Goal: Task Accomplishment & Management: Use online tool/utility

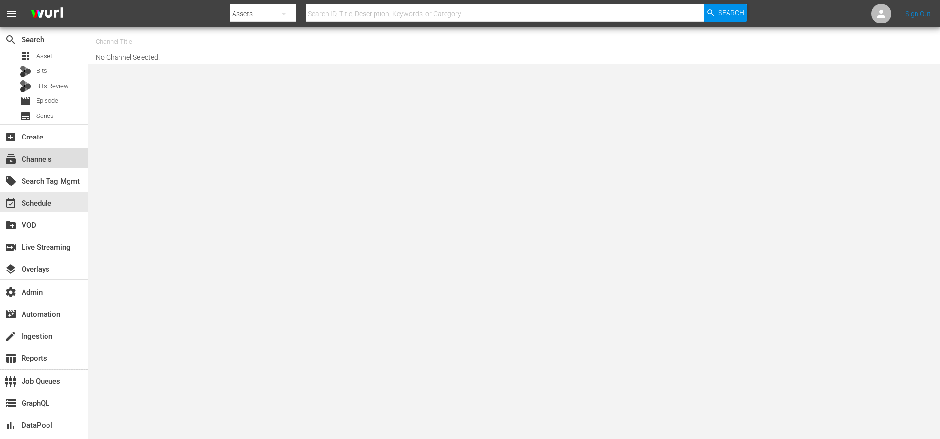
click at [34, 161] on div "subscriptions Channels" at bounding box center [27, 157] width 55 height 9
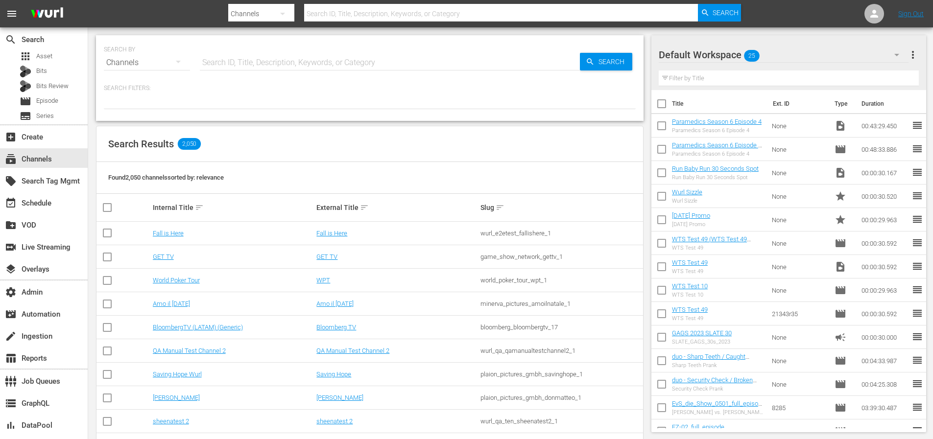
click at [265, 56] on input "text" at bounding box center [390, 63] width 380 height 24
type input "madeitmyself"
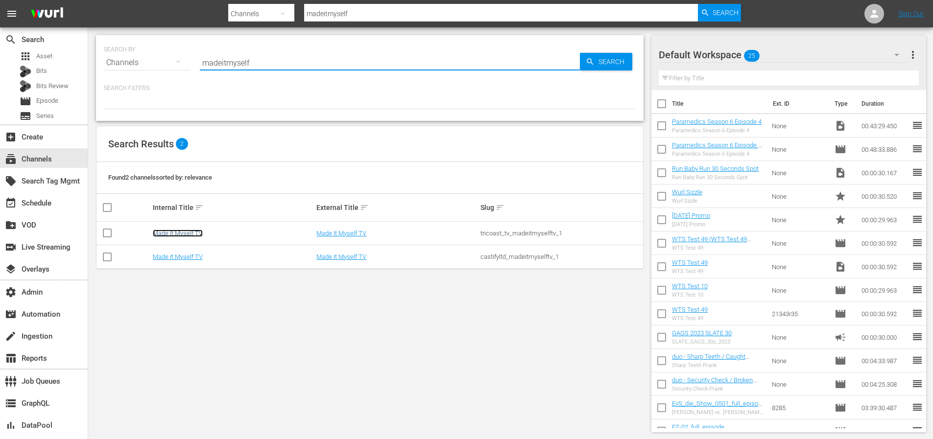
click at [186, 232] on link "Made It Myself TV" at bounding box center [178, 233] width 50 height 7
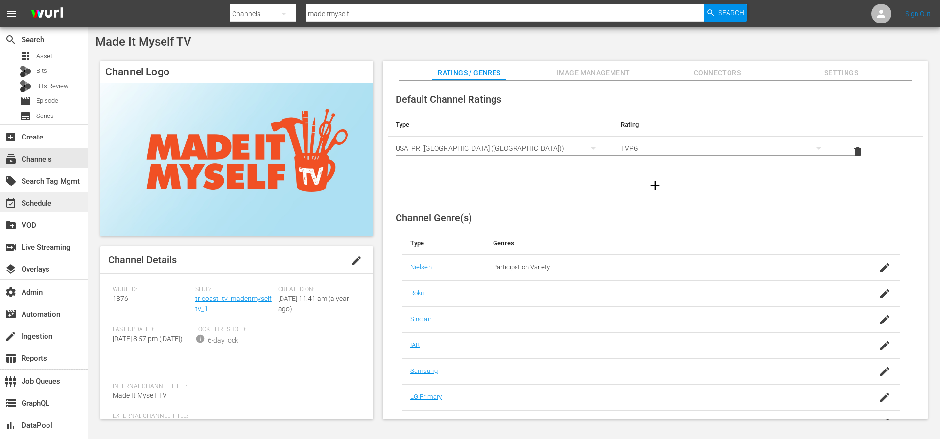
click at [26, 202] on div "event_available Schedule" at bounding box center [27, 201] width 55 height 9
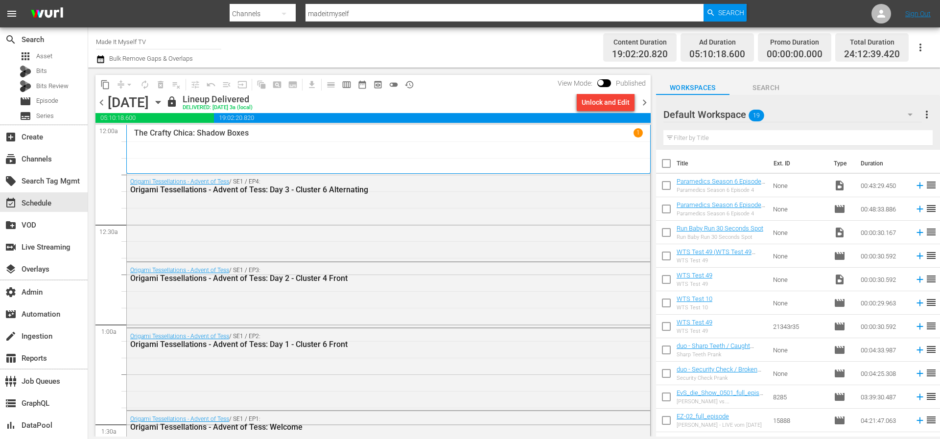
click at [648, 106] on span "chevron_right" at bounding box center [645, 102] width 12 height 12
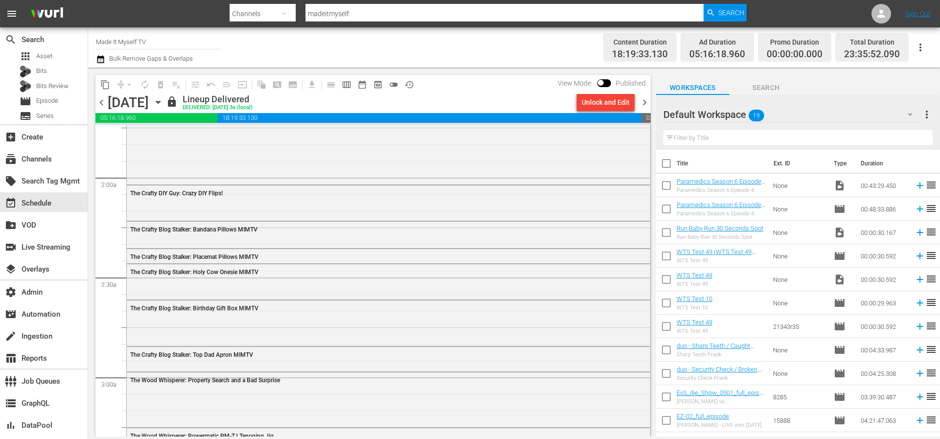
scroll to position [369, 0]
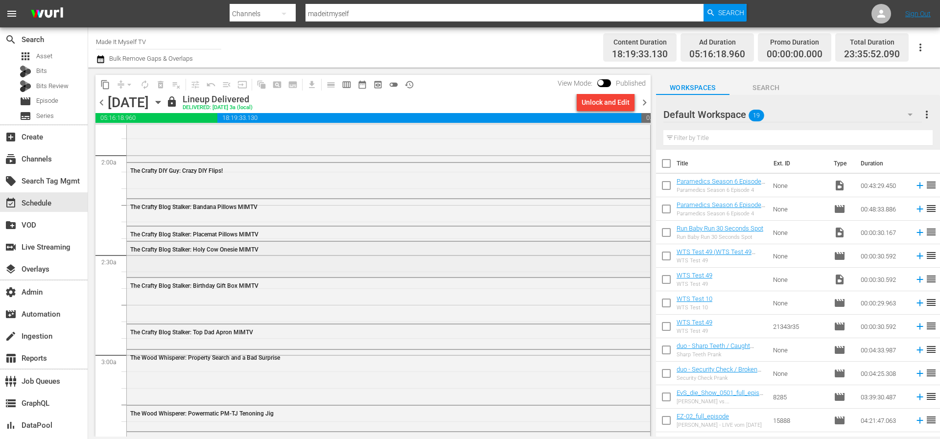
click at [197, 269] on div "The Crafty Blog Stalker: Holy Cow Onesie MIMTV" at bounding box center [389, 258] width 524 height 33
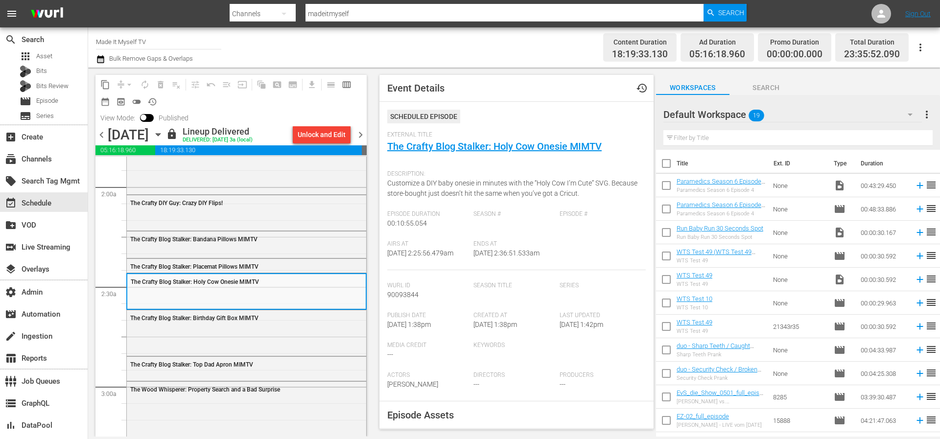
scroll to position [0, 0]
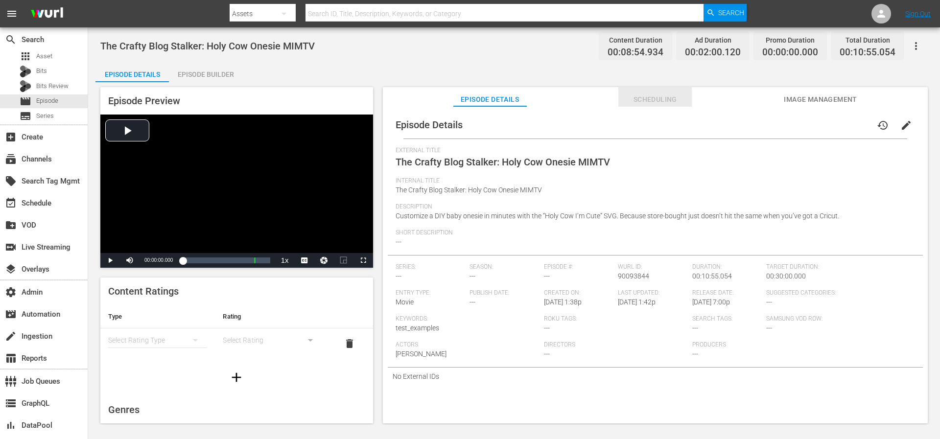
click at [666, 99] on span "Scheduling" at bounding box center [655, 100] width 73 height 12
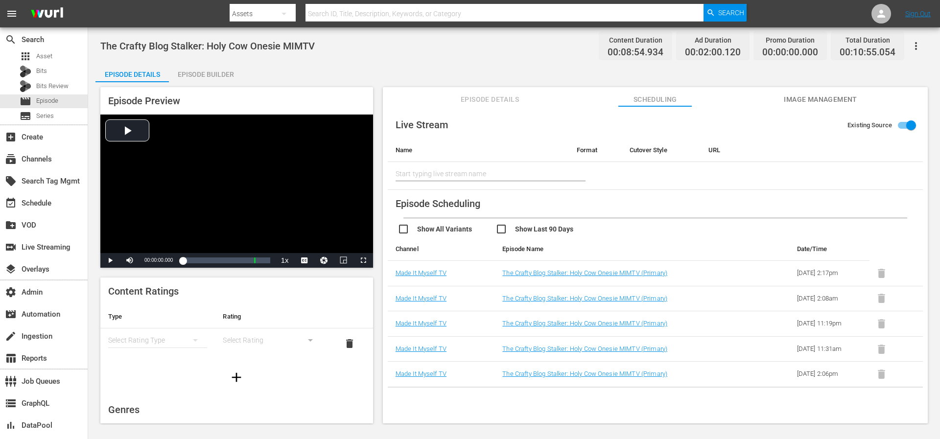
click at [532, 229] on input "checkbox" at bounding box center [545, 230] width 98 height 14
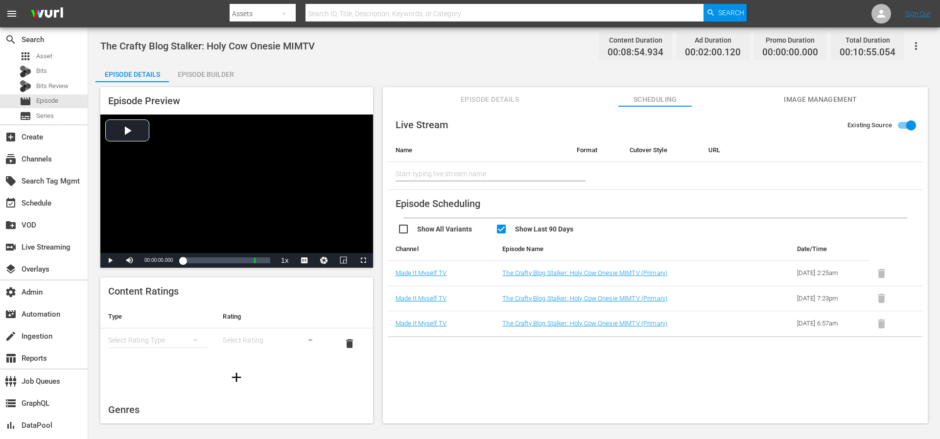
click at [532, 229] on input "checkbox" at bounding box center [545, 230] width 98 height 14
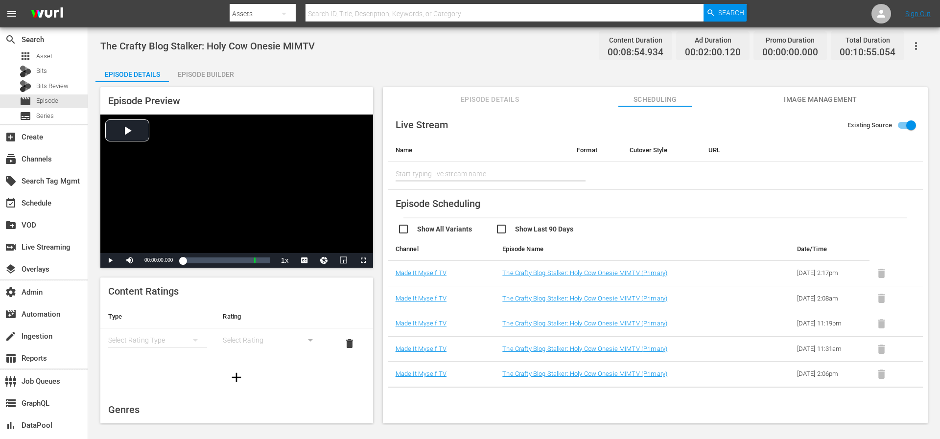
click at [532, 229] on input "checkbox" at bounding box center [545, 230] width 98 height 14
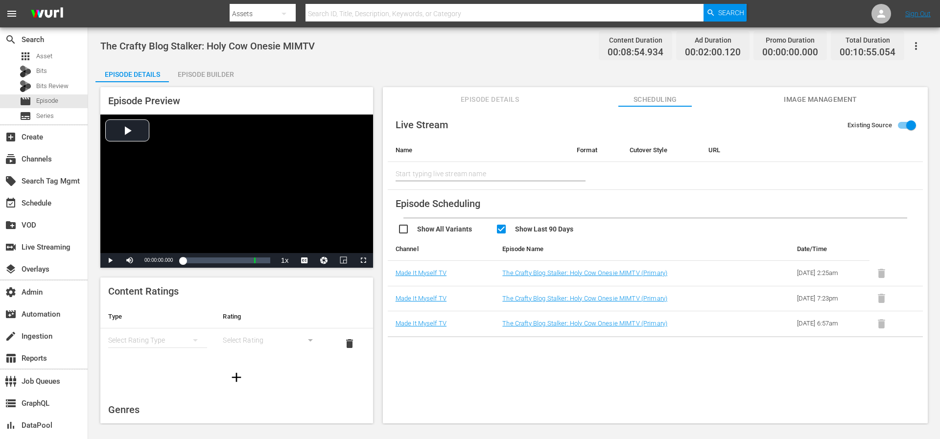
click at [532, 229] on input "checkbox" at bounding box center [545, 230] width 98 height 14
checkbox input "false"
